Goal: Information Seeking & Learning: Learn about a topic

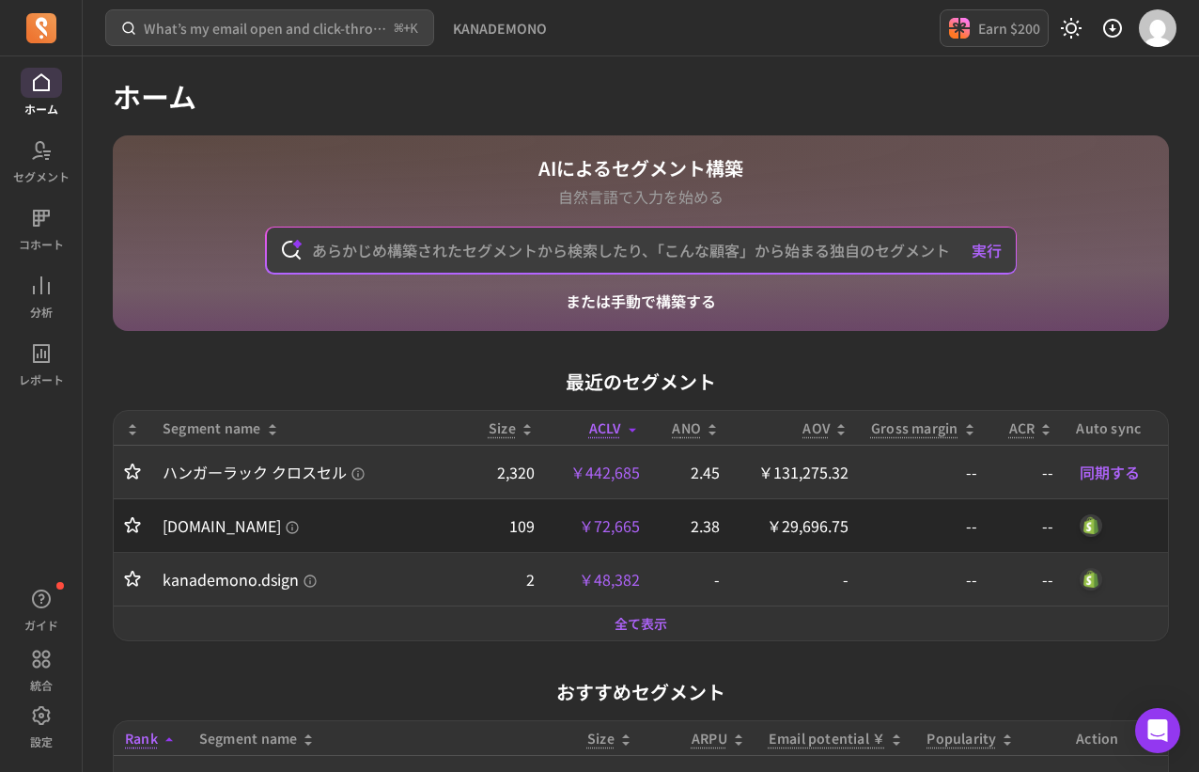
click at [990, 111] on h1 "ホーム" at bounding box center [641, 96] width 1056 height 34
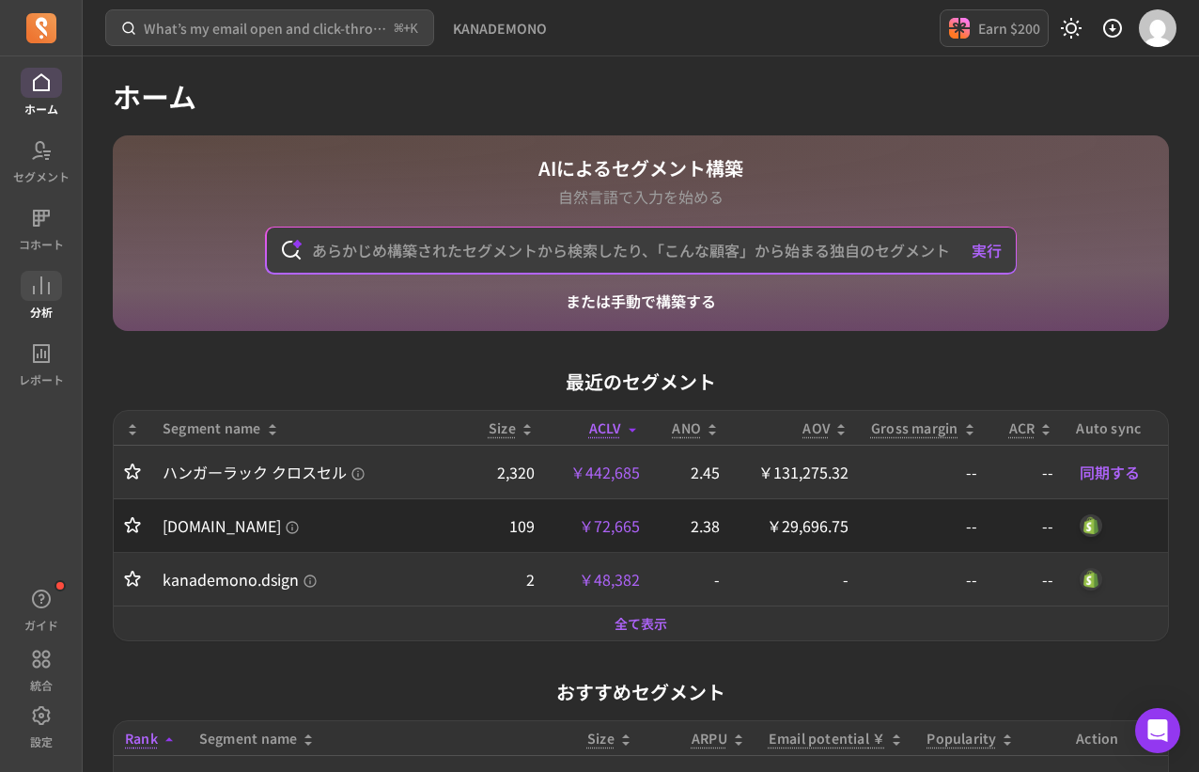
click at [31, 286] on icon at bounding box center [41, 285] width 23 height 23
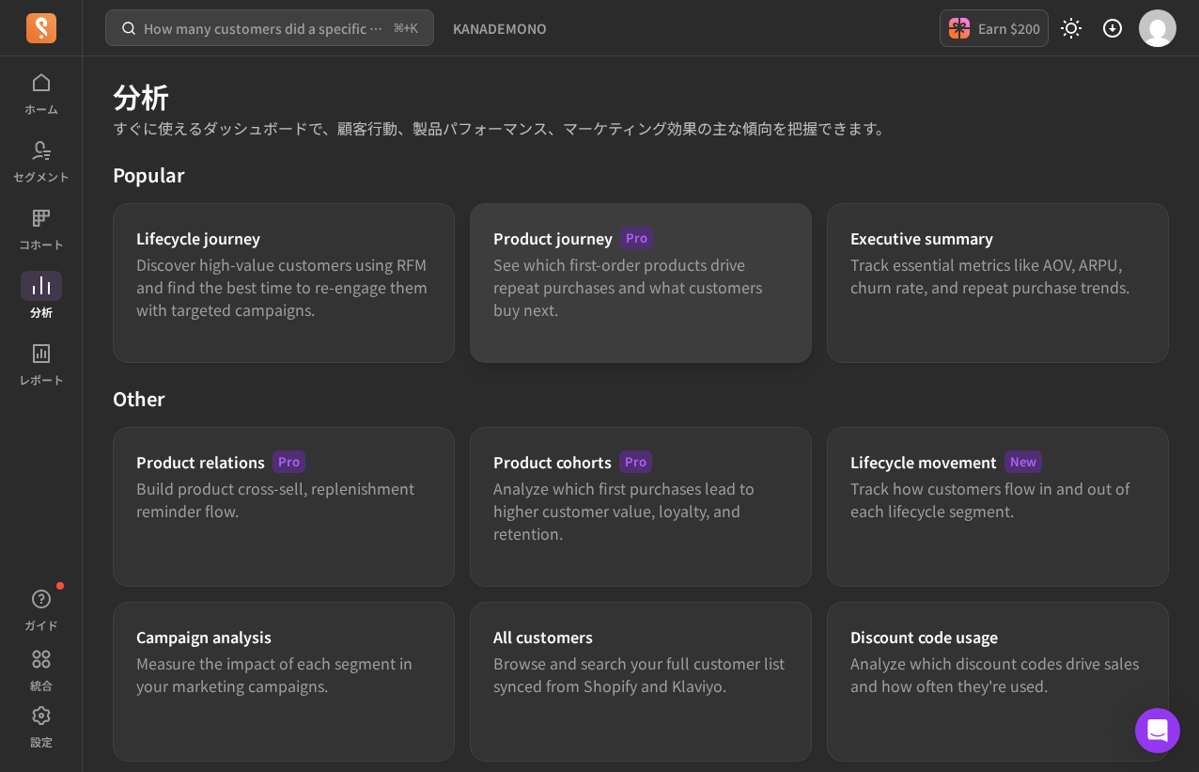
click at [601, 280] on p "See which first-order products drive repeat purchases and what customers buy ne…" at bounding box center [640, 287] width 295 height 68
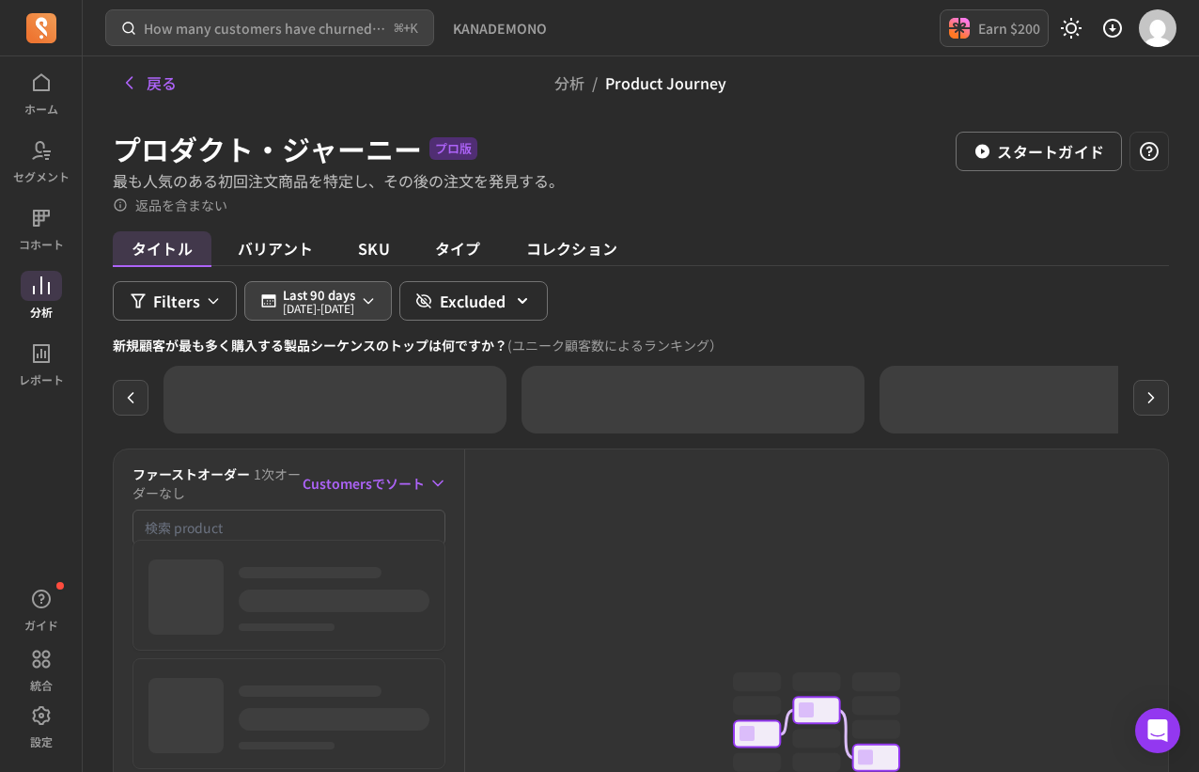
click at [376, 302] on icon "button" at bounding box center [368, 300] width 15 height 15
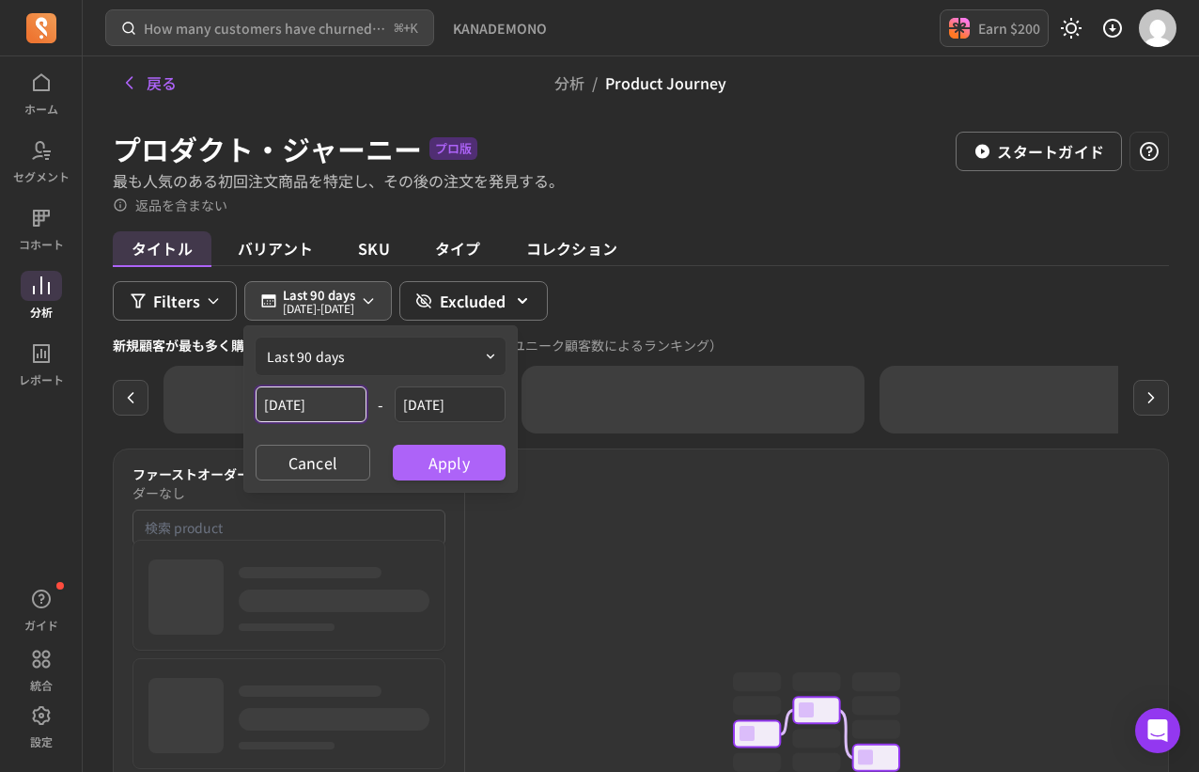
select select "2025"
select select "June"
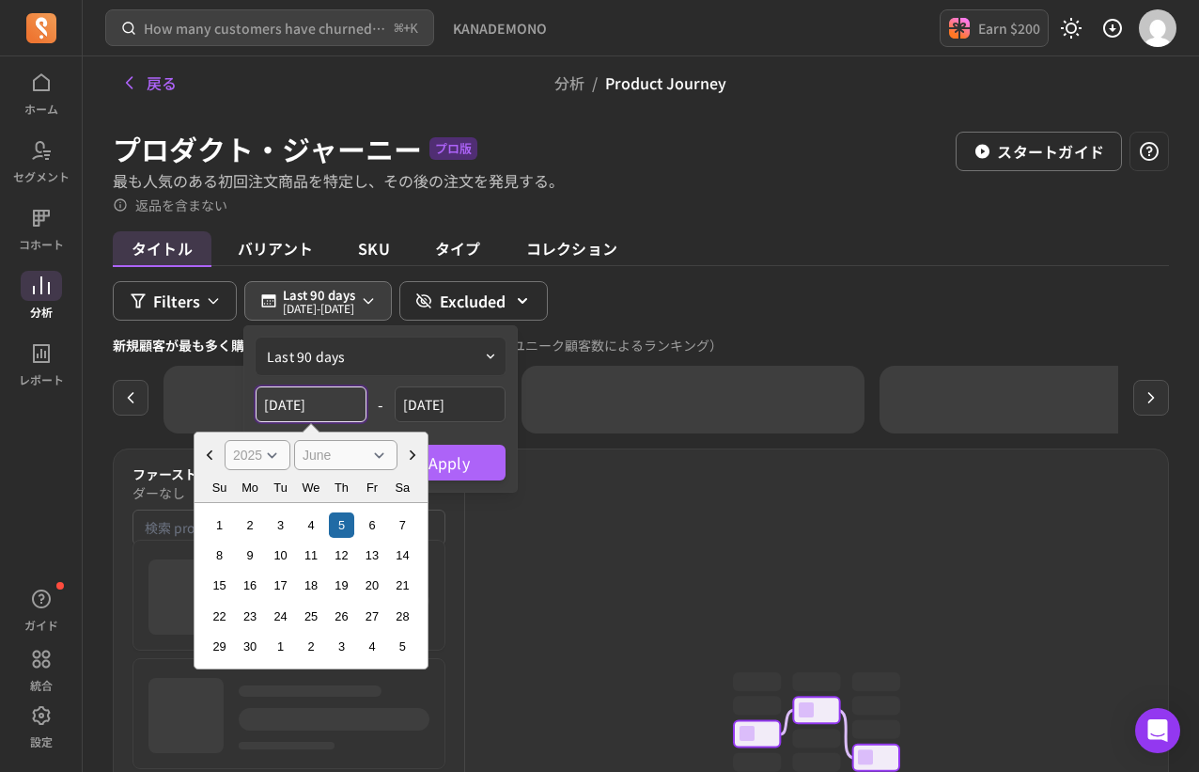
click at [328, 408] on input "[DATE]" at bounding box center [311, 404] width 111 height 36
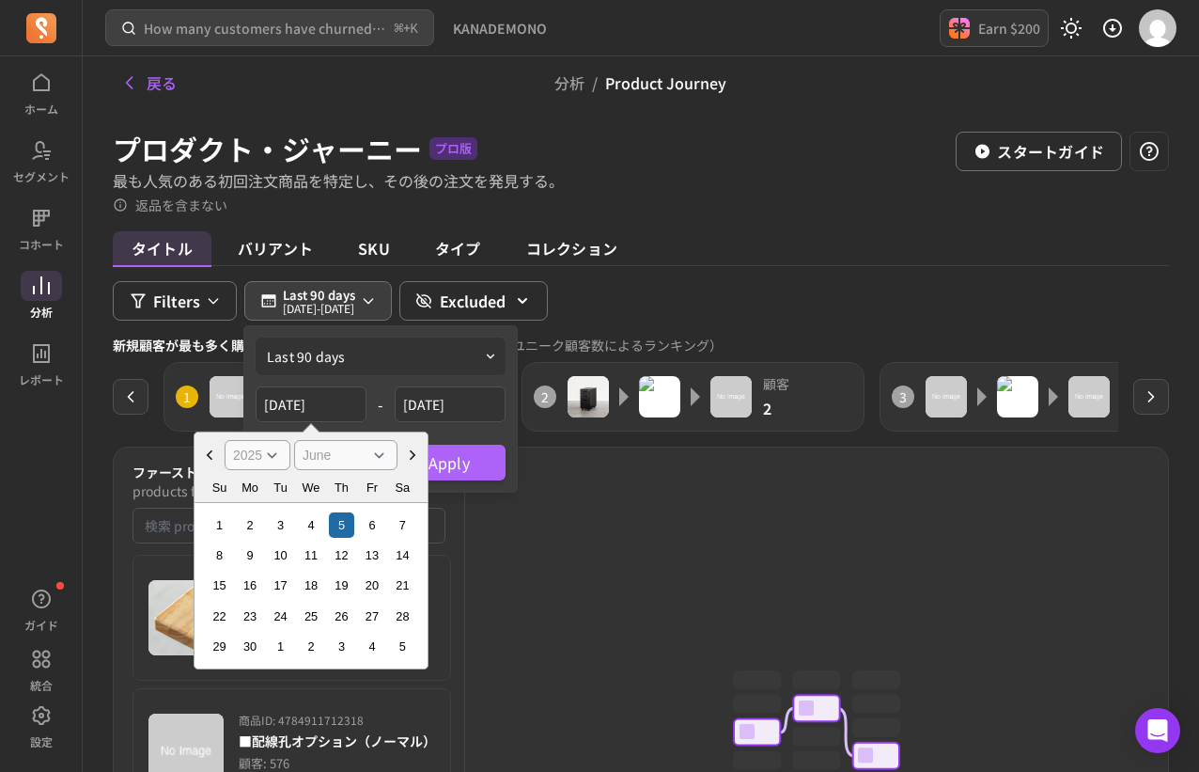
click at [329, 443] on select "January February March April May June July August September October November De…" at bounding box center [345, 455] width 103 height 30
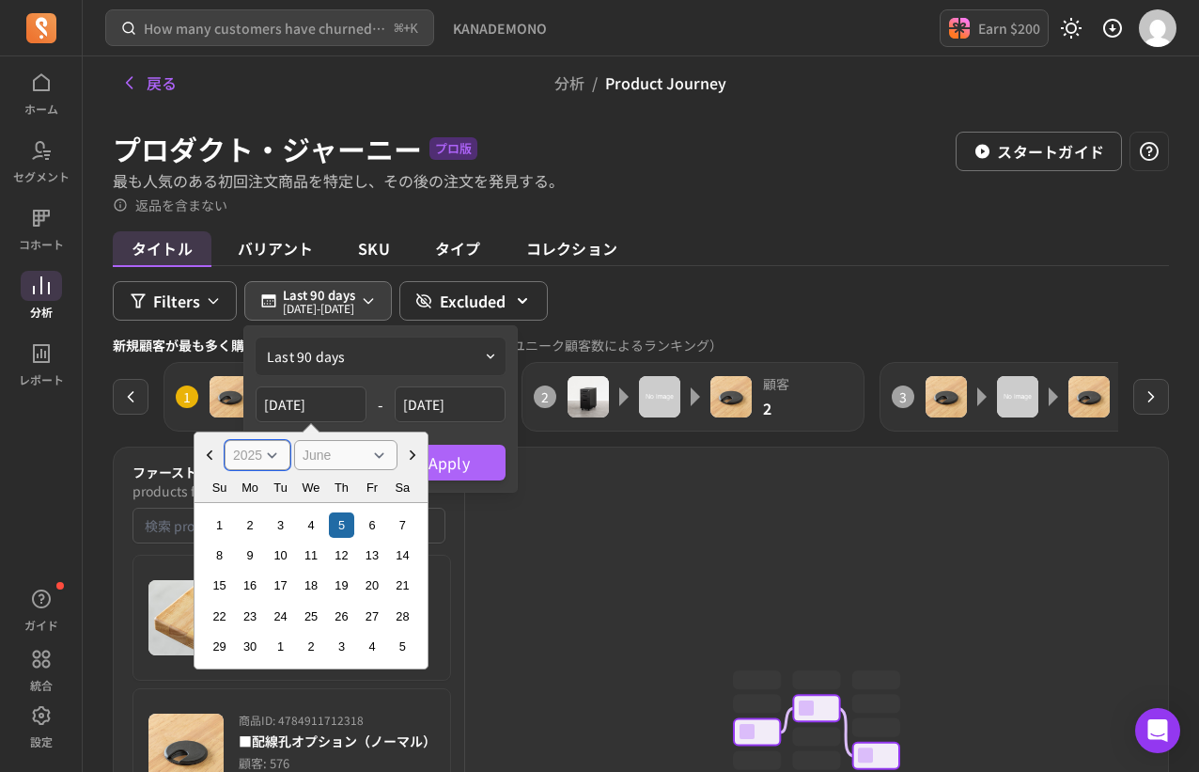
click at [268, 460] on select "[DATE] [DATE] [DATE] [DATE] [DATE] [DATE] [DATE] [DATE] [DATE] [DATE] [DATE] [D…" at bounding box center [258, 455] width 66 height 30
select select "2024"
click at [225, 440] on select "[DATE] [DATE] [DATE] [DATE] [DATE] [DATE] [DATE] [DATE] [DATE] [DATE] [DATE] [D…" at bounding box center [258, 455] width 66 height 30
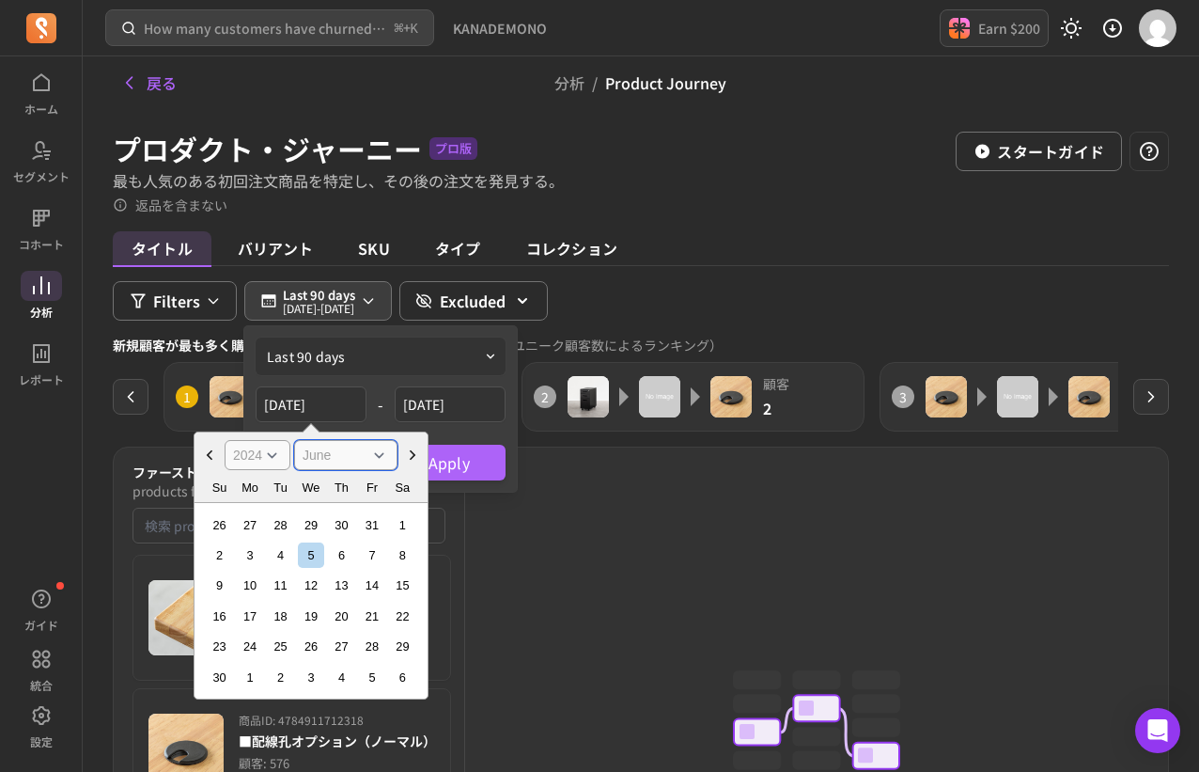
click at [328, 449] on select "January February March April May June July August September October November De…" at bounding box center [345, 455] width 103 height 30
select select "November"
click at [294, 440] on select "January February March April May June July August September October November De…" at bounding box center [345, 455] width 103 height 30
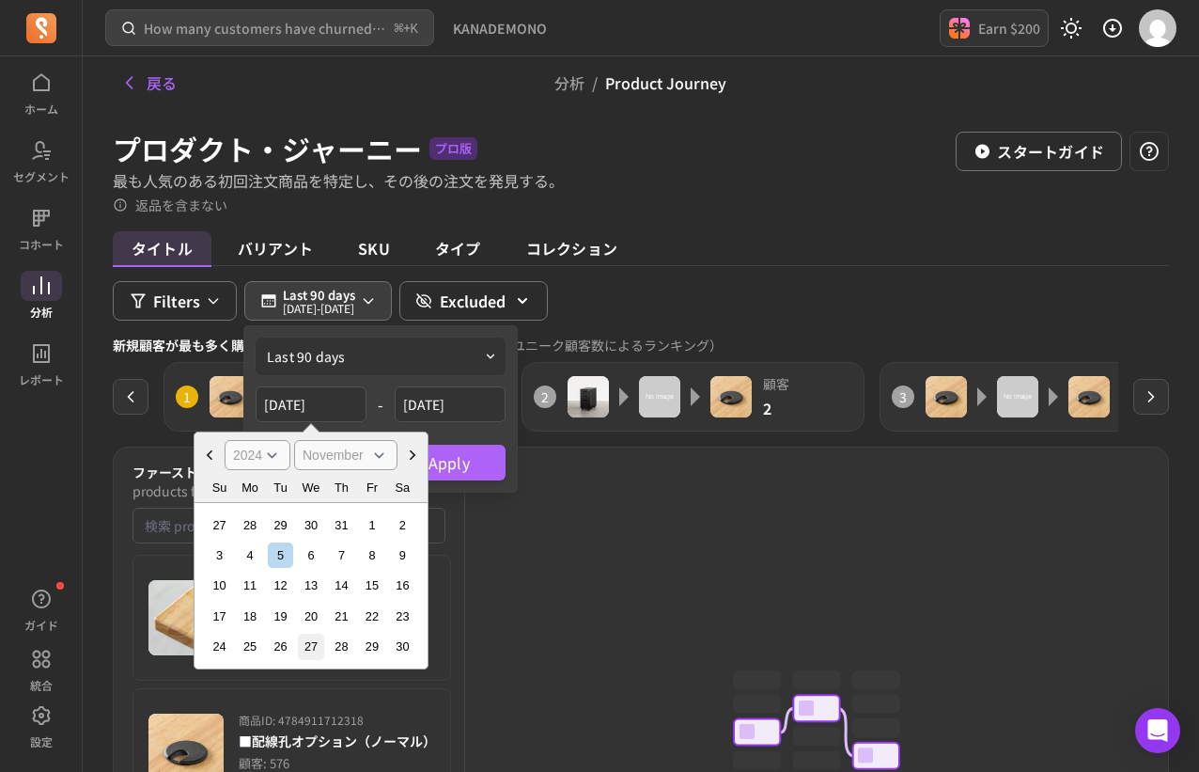
click at [308, 641] on div "27" at bounding box center [310, 645] width 25 height 25
type input "[DATE]"
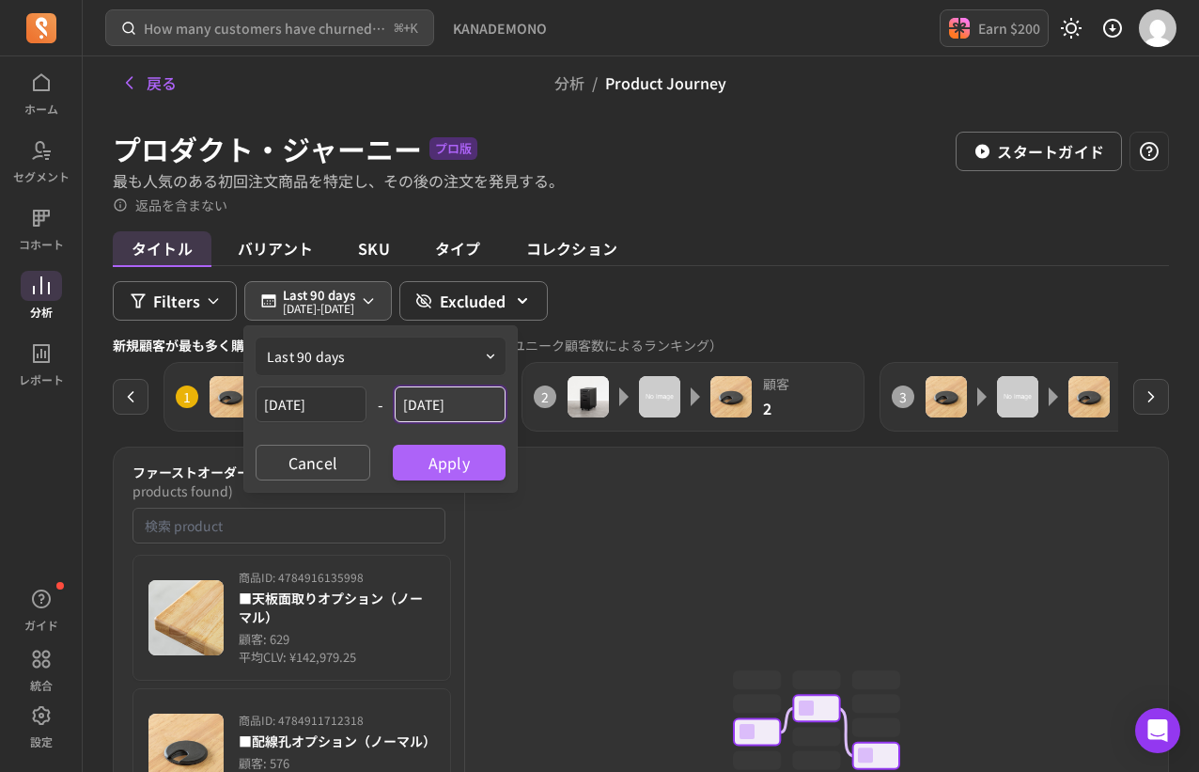
select select "2025"
select select "September"
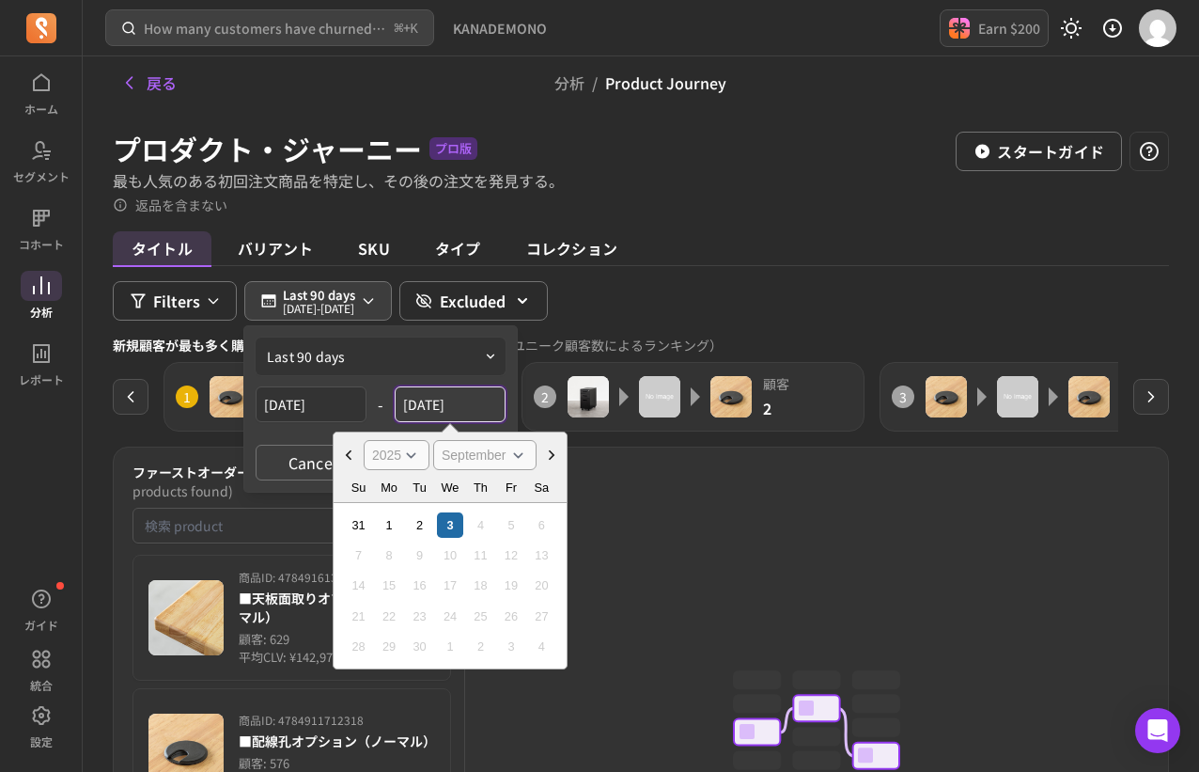
click at [436, 411] on input "[DATE]" at bounding box center [450, 404] width 111 height 36
click at [408, 455] on select "[DATE] [DATE] [DATE] [DATE] [DATE] [DATE] [DATE] [DATE] [DATE] [DATE] [DATE] [D…" at bounding box center [397, 455] width 66 height 30
select select "2024"
click at [364, 440] on select "[DATE] [DATE] [DATE] [DATE] [DATE] [DATE] [DATE] [DATE] [DATE] [DATE] [DATE] [D…" at bounding box center [397, 455] width 66 height 30
click at [503, 448] on select "January February March April May June July August September October November De…" at bounding box center [484, 455] width 103 height 30
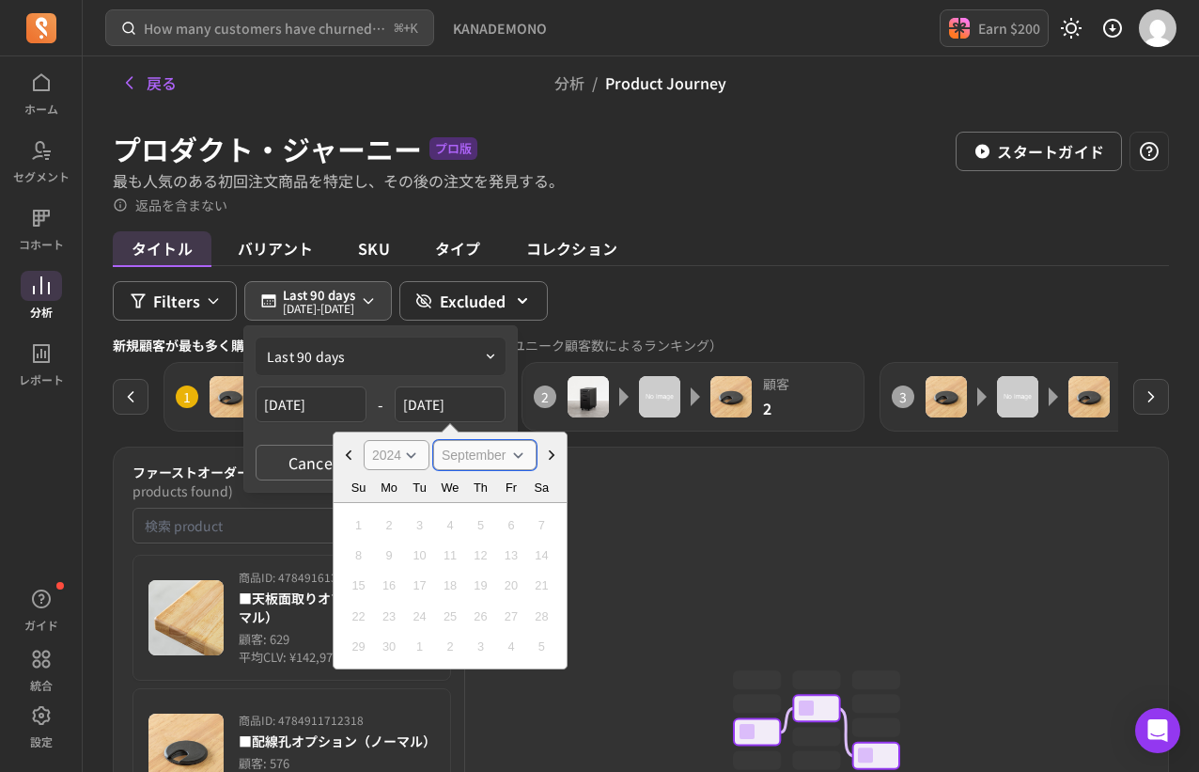
select select "December"
click at [433, 440] on select "January February March April May June July August September October November De…" at bounding box center [484, 455] width 103 height 30
click at [535, 521] on div "7" at bounding box center [541, 524] width 25 height 25
type input "[DATE]"
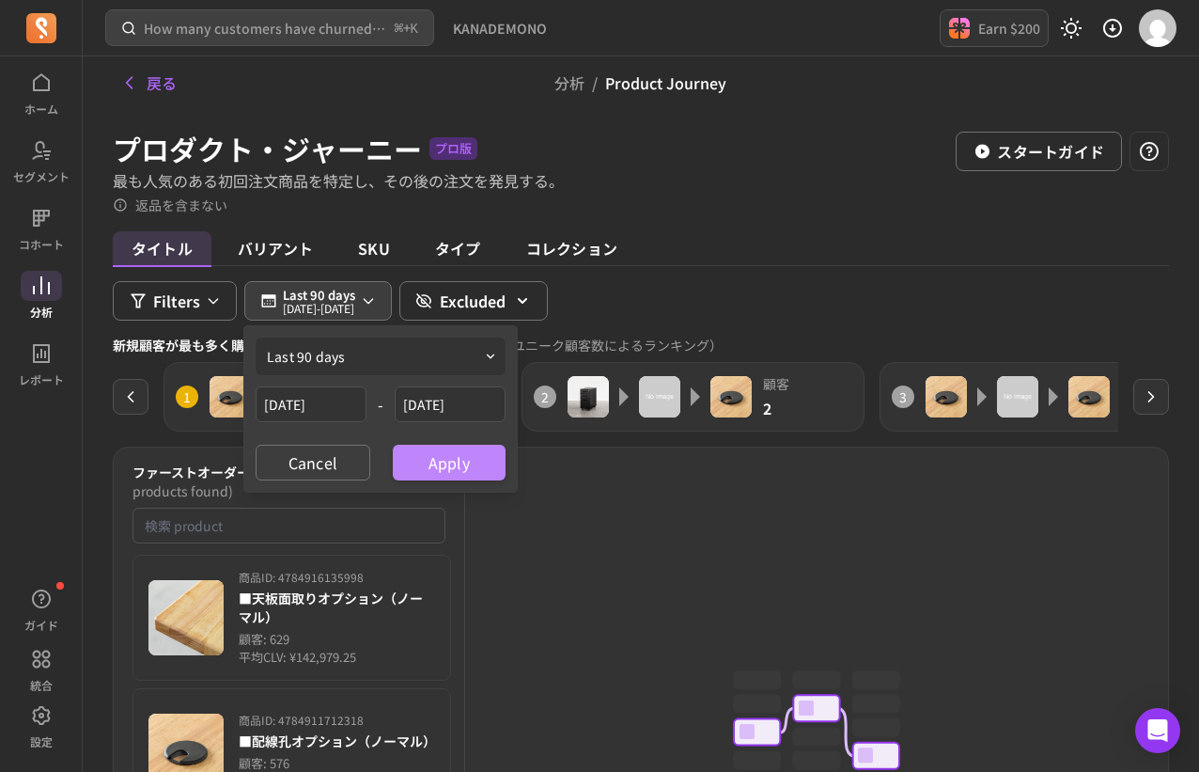
click at [480, 470] on button "Apply" at bounding box center [449, 463] width 113 height 36
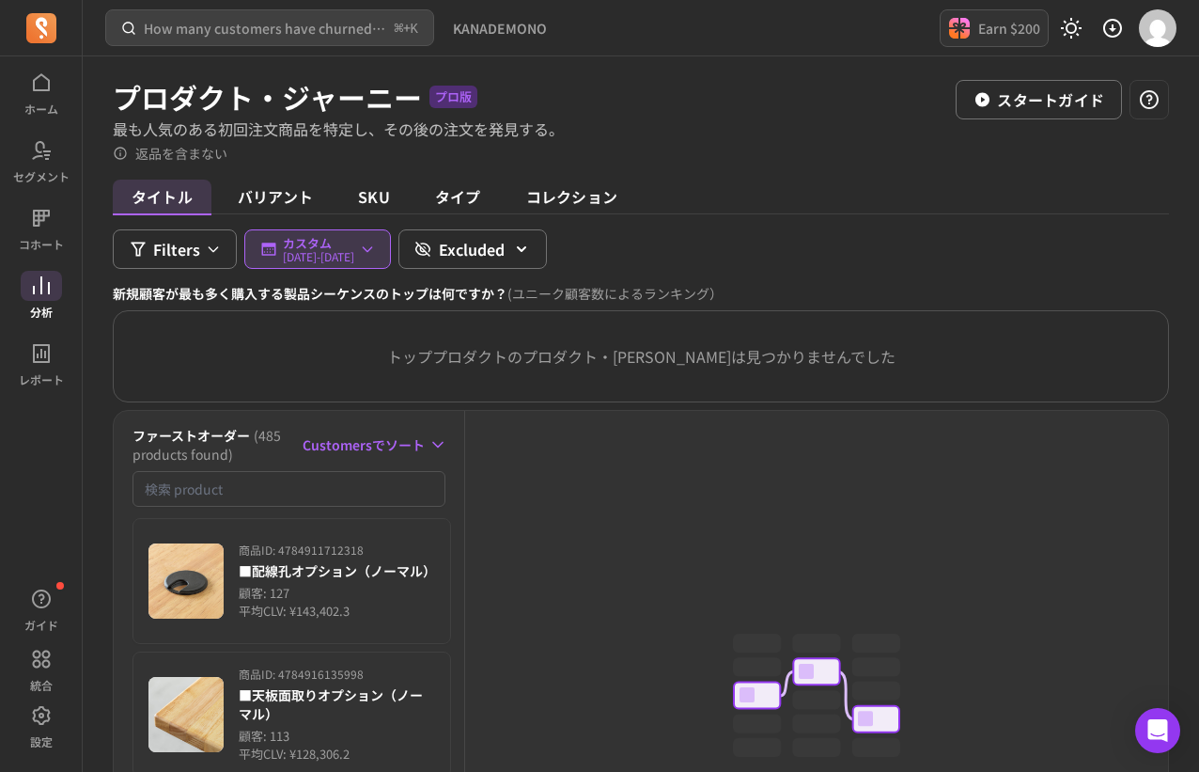
scroll to position [54, 0]
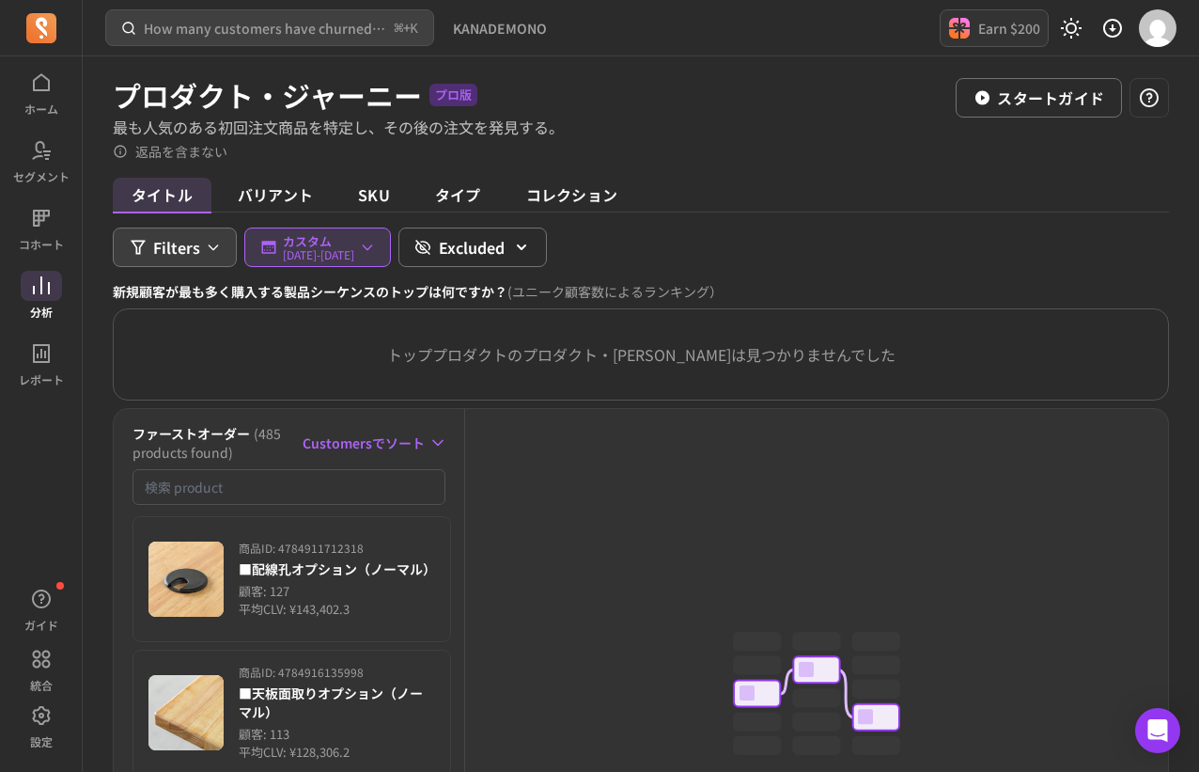
click at [198, 247] on span "Filters" at bounding box center [176, 247] width 47 height 23
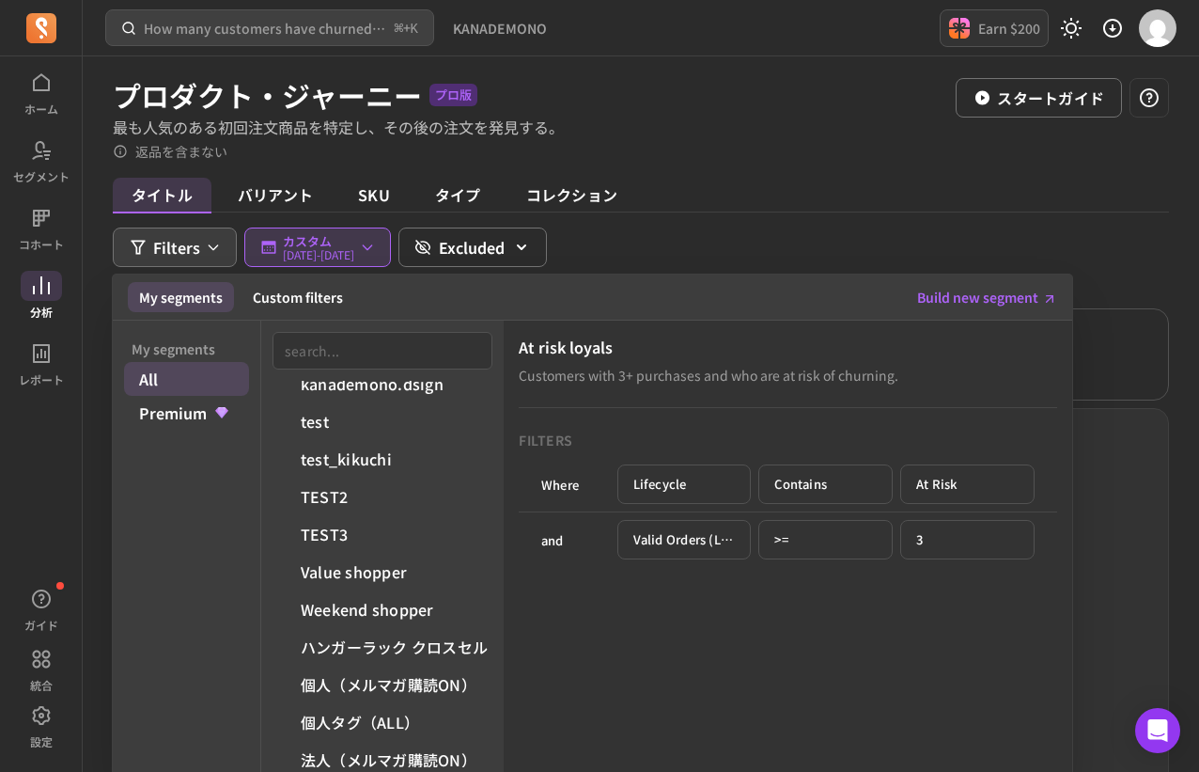
scroll to position [313, 0]
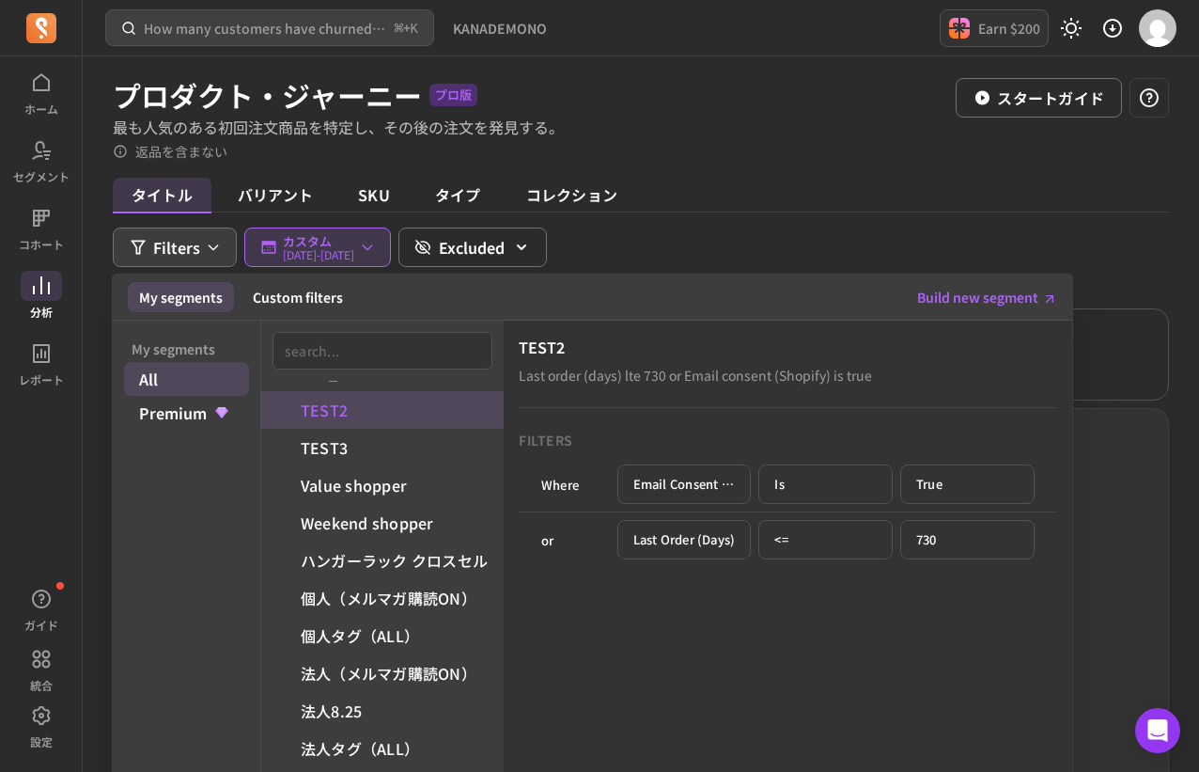
click at [700, 206] on div "タイトル バリアント SKU タイプ コレクション" at bounding box center [641, 198] width 1056 height 30
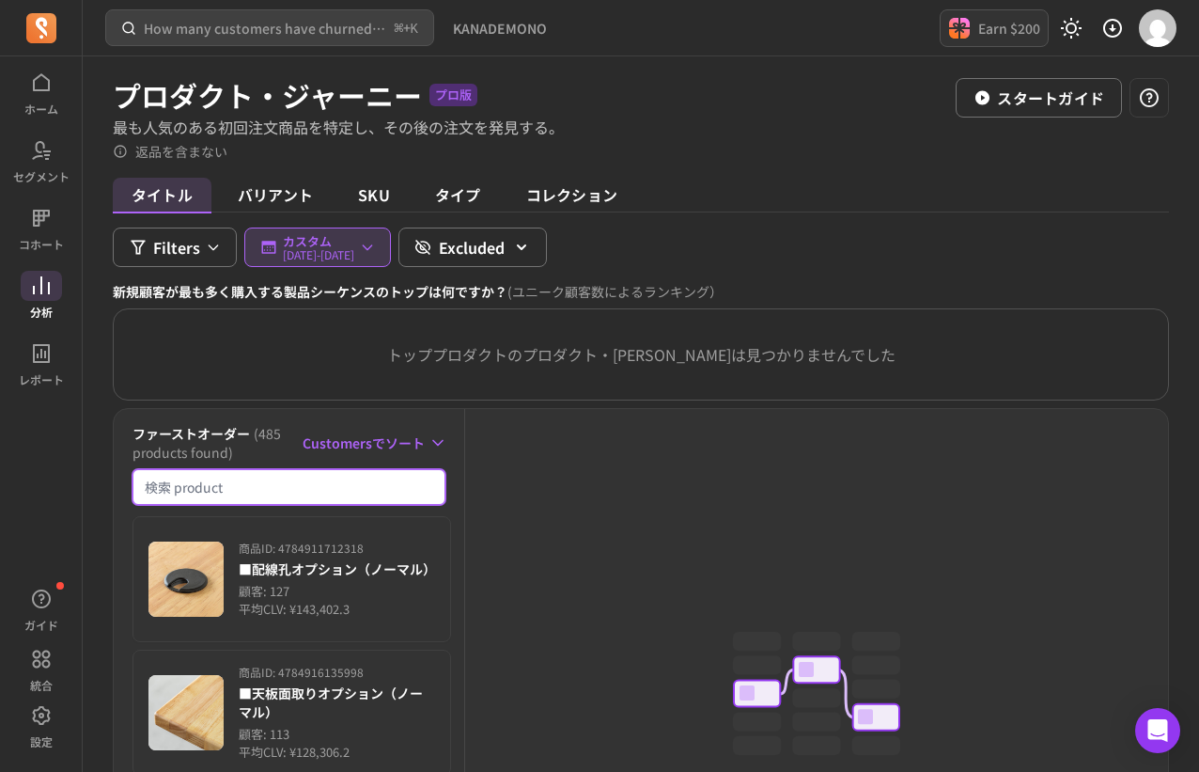
click at [330, 492] on input "検索商品" at bounding box center [289, 487] width 313 height 36
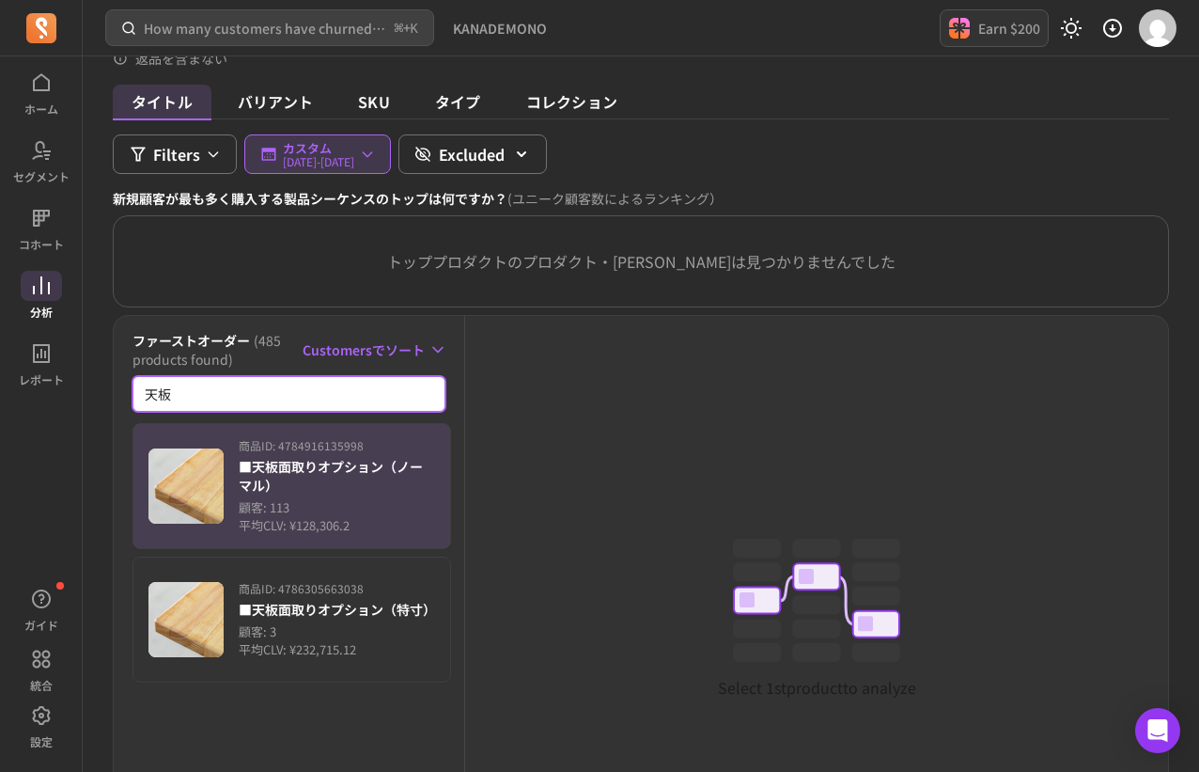
scroll to position [212, 0]
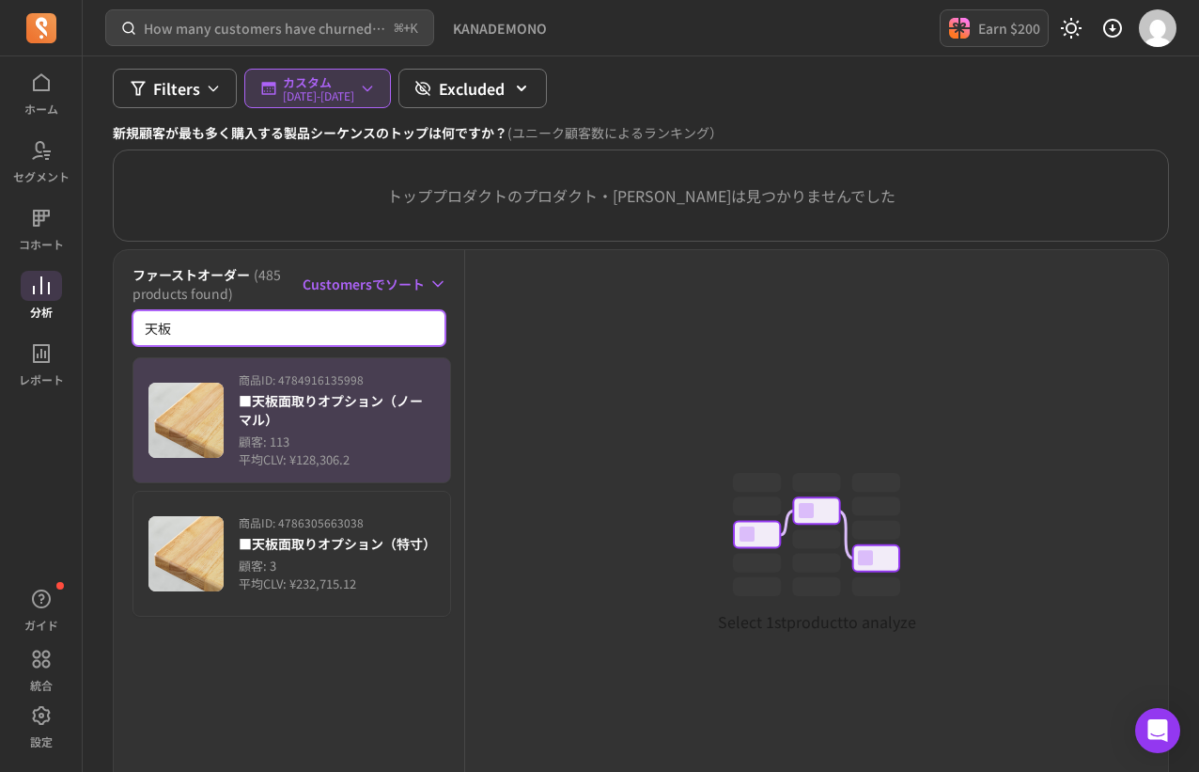
type input "天"
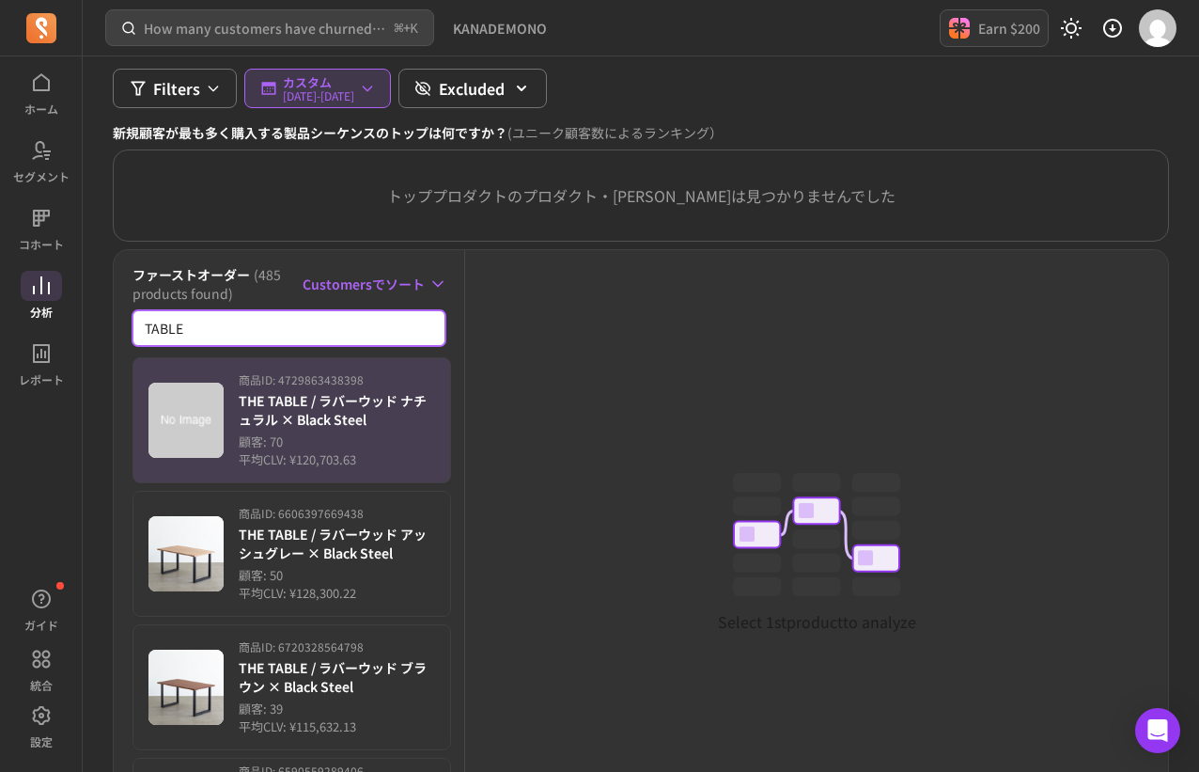
type input "TABLE"
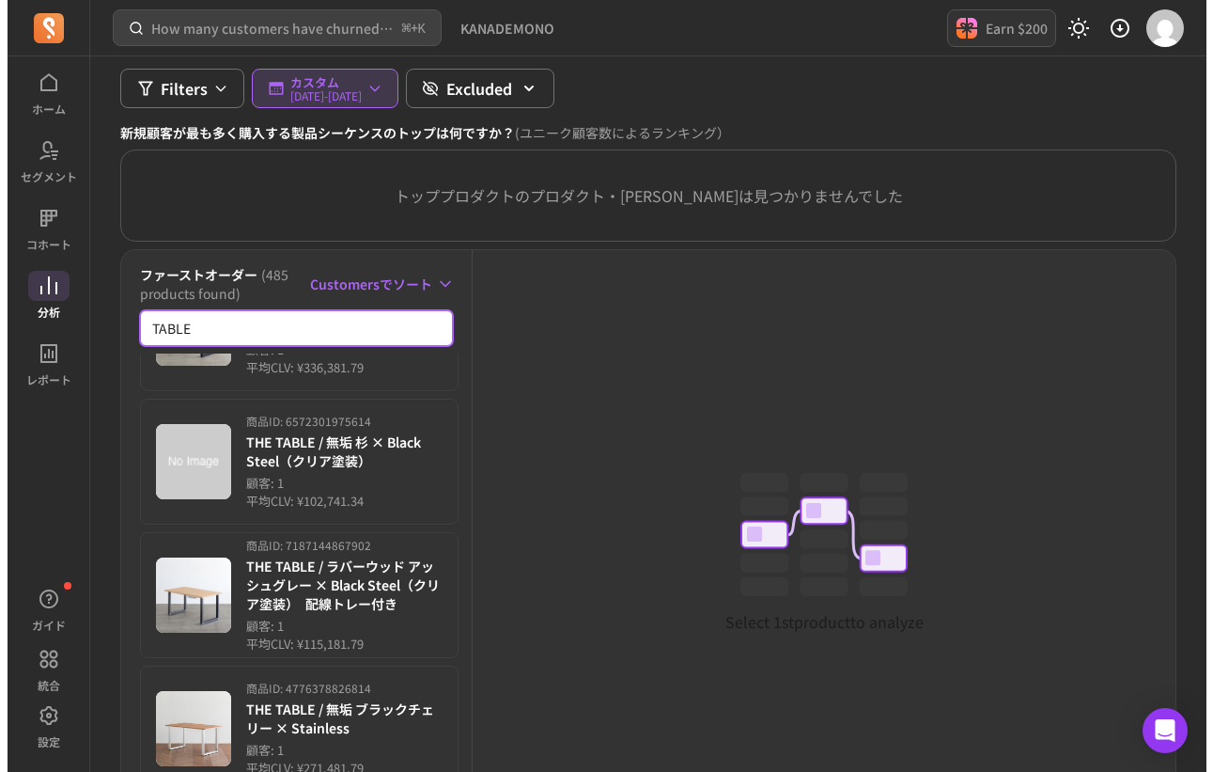
scroll to position [12792, 0]
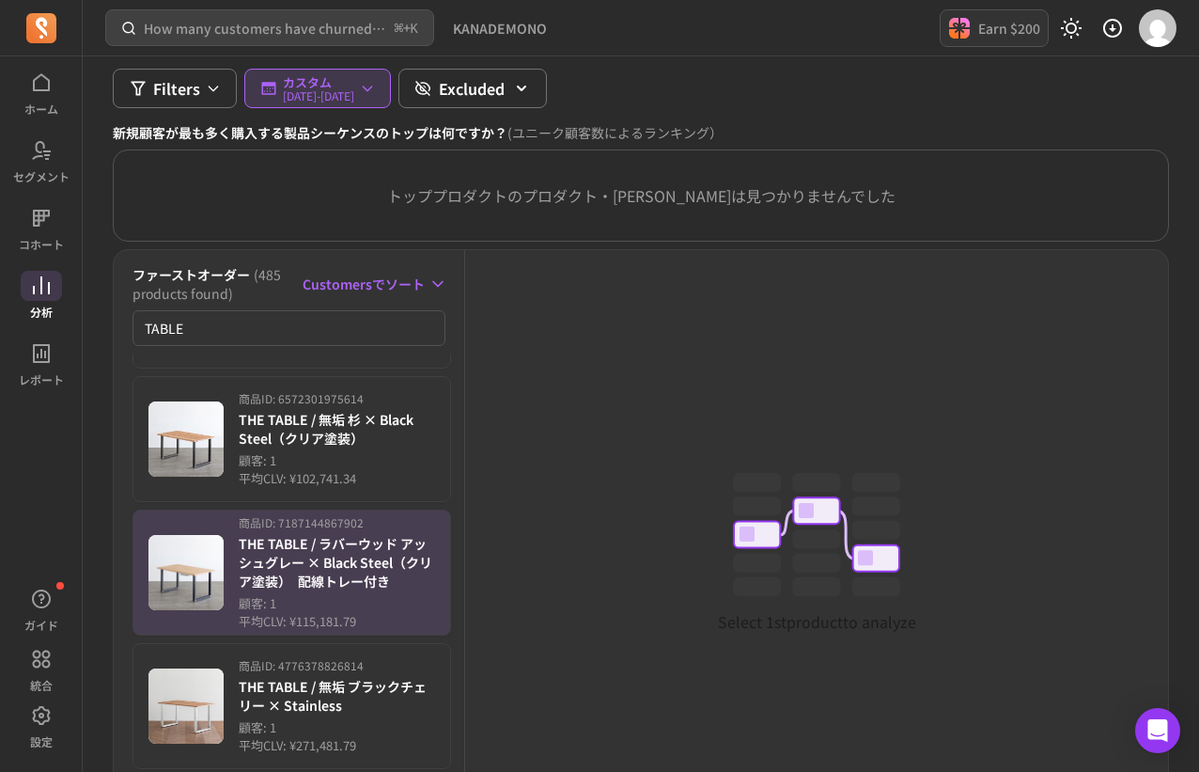
click at [347, 578] on p "THE TABLE / ラバーウッド アッシュグレー × Black Steel（クリア塗装）　配線トレー付き" at bounding box center [337, 562] width 196 height 56
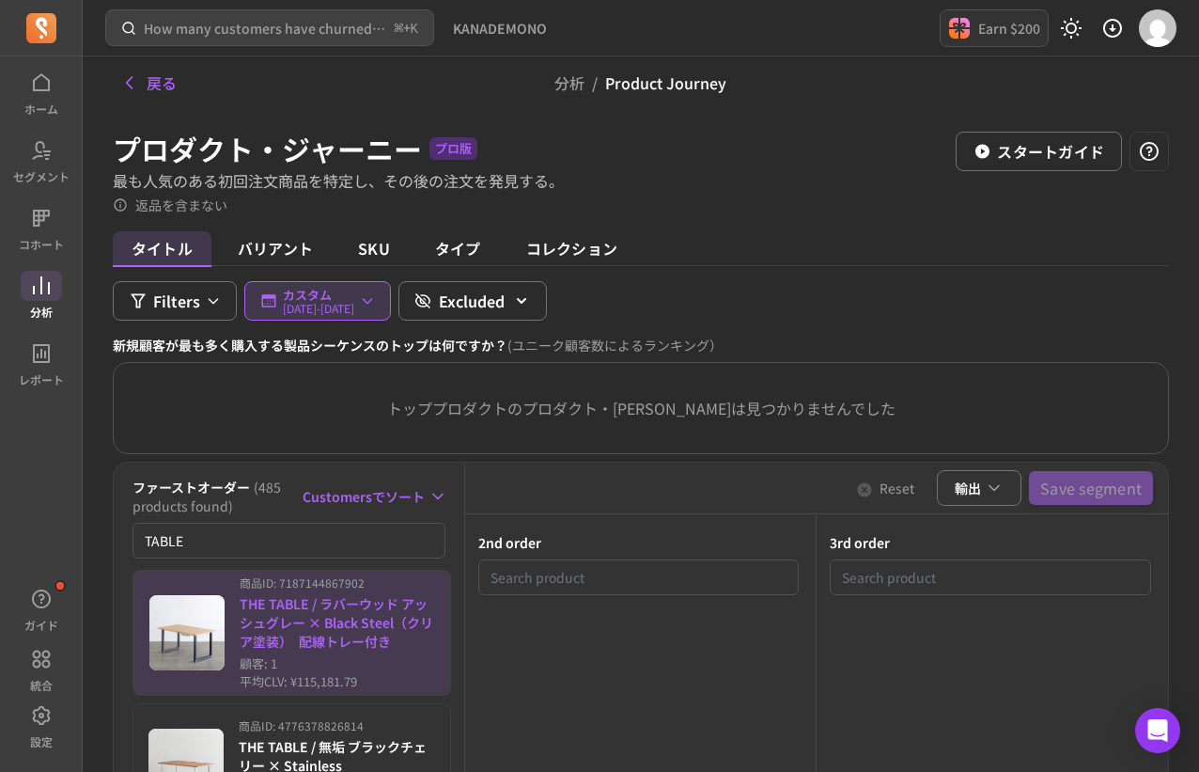
click at [44, 299] on span at bounding box center [41, 286] width 41 height 30
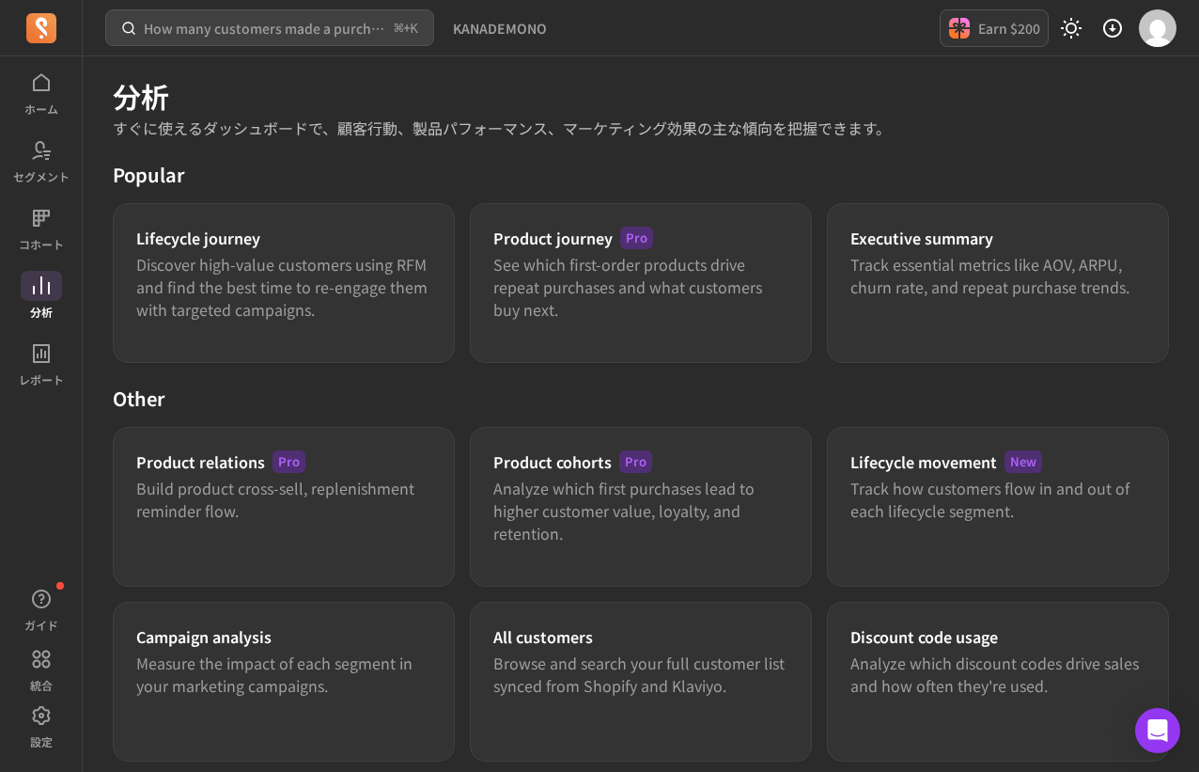
click at [764, 363] on div "Popular Lifecycle journey Discover high-value customers using RFM and find the …" at bounding box center [641, 549] width 1056 height 774
